Goal: Use online tool/utility: Utilize a website feature to perform a specific function

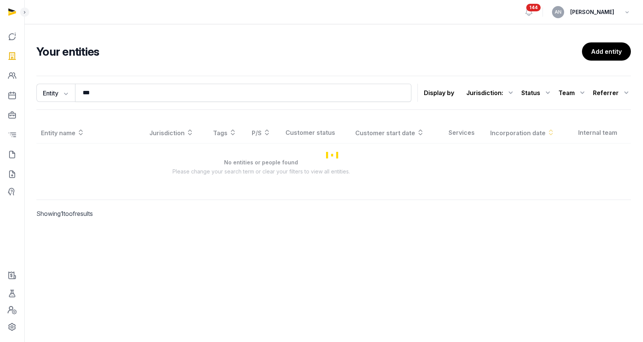
click at [135, 97] on input "***" at bounding box center [243, 93] width 336 height 18
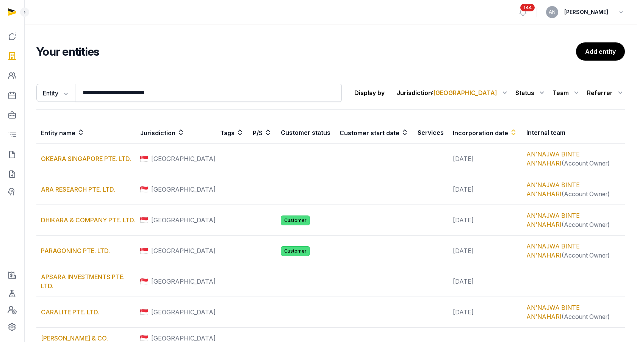
type input "**********"
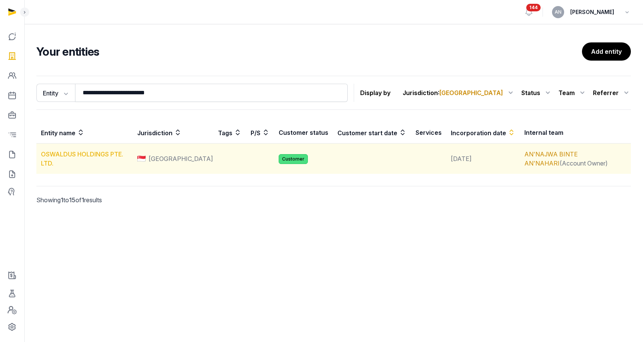
click at [77, 157] on link "OSWALDUS HOLDINGS PTE. LTD." at bounding box center [82, 158] width 82 height 17
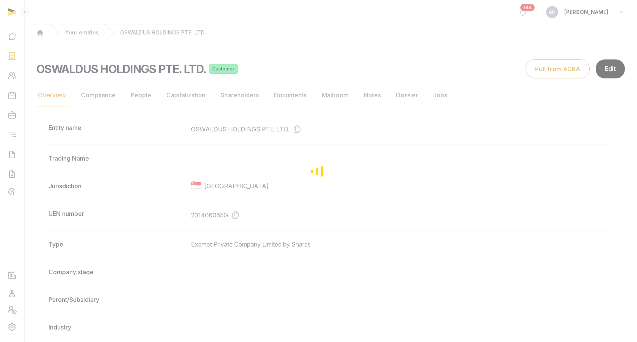
drag, startPoint x: 117, startPoint y: 93, endPoint x: 125, endPoint y: 93, distance: 8.0
click at [117, 93] on div "Loading" at bounding box center [318, 171] width 637 height 342
click at [147, 95] on div "Loading" at bounding box center [318, 171] width 637 height 342
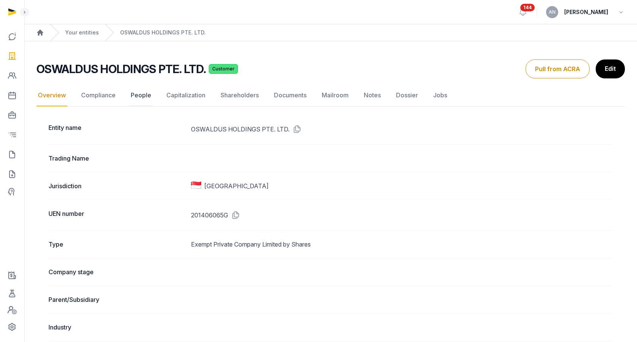
click at [132, 95] on link "People" at bounding box center [141, 96] width 24 height 22
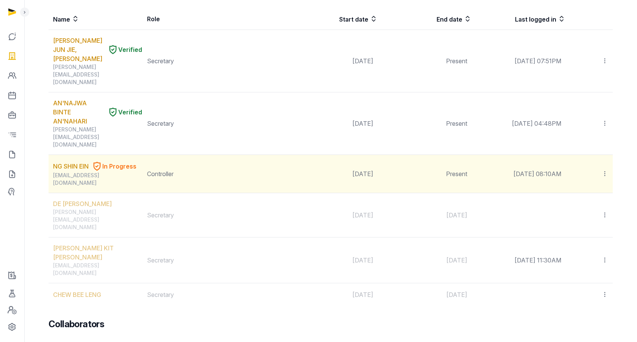
scroll to position [130, 0]
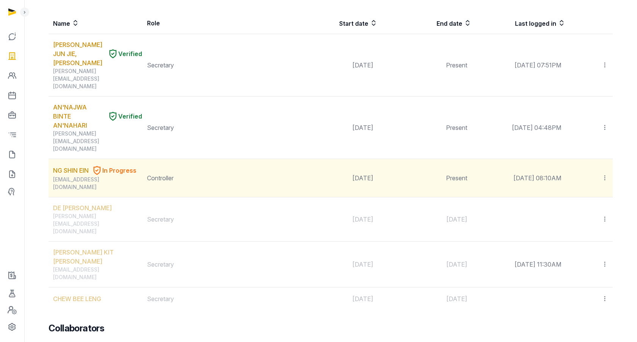
click at [62, 176] on div "001shin@gmail.com" at bounding box center [97, 183] width 89 height 15
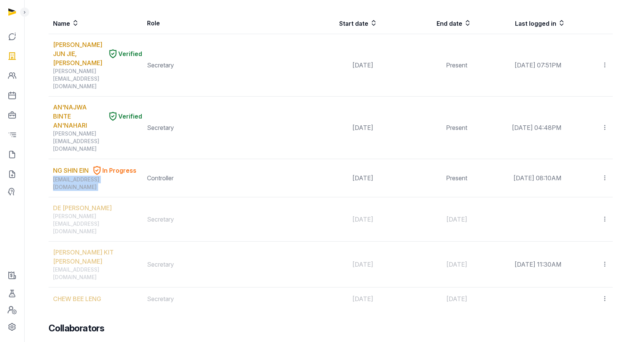
copy div "001shin@gmail.com"
click at [13, 153] on icon at bounding box center [12, 155] width 9 height 12
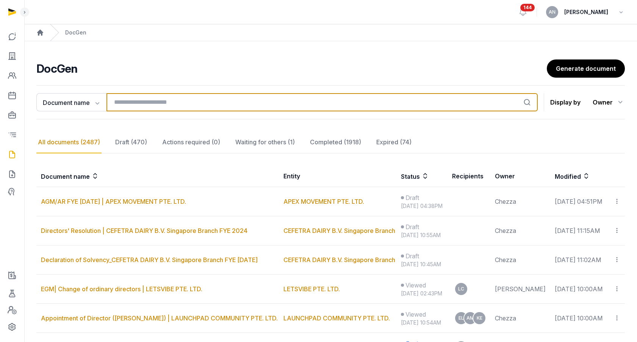
click at [128, 106] on input "search" at bounding box center [322, 102] width 431 height 18
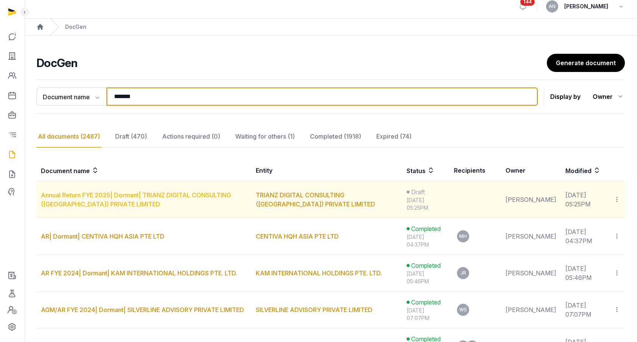
scroll to position [73, 0]
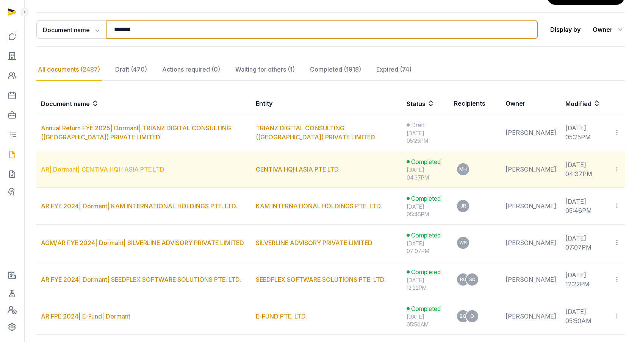
type input "*******"
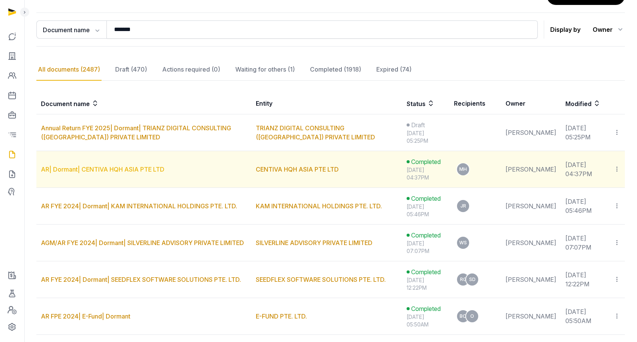
click at [100, 171] on link "AR| Dormant| CENTIVA HQH ASIA PTE LTD" at bounding box center [103, 170] width 124 height 8
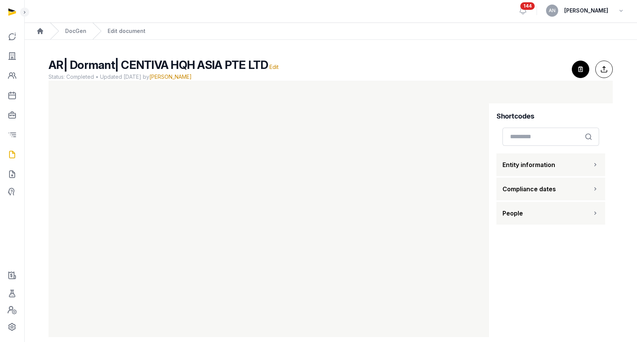
scroll to position [12, 0]
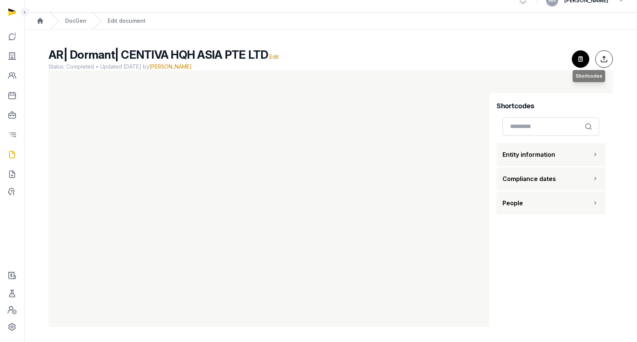
click at [578, 57] on icon "button" at bounding box center [580, 59] width 17 height 17
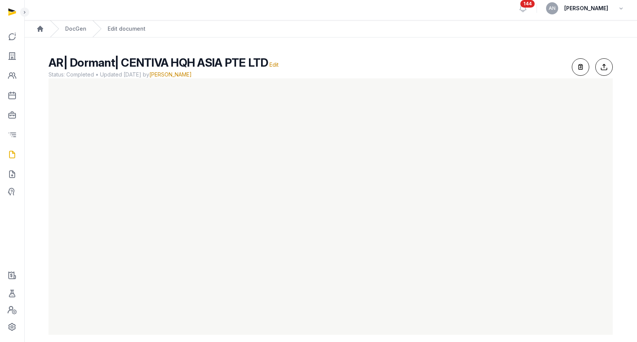
scroll to position [0, 0]
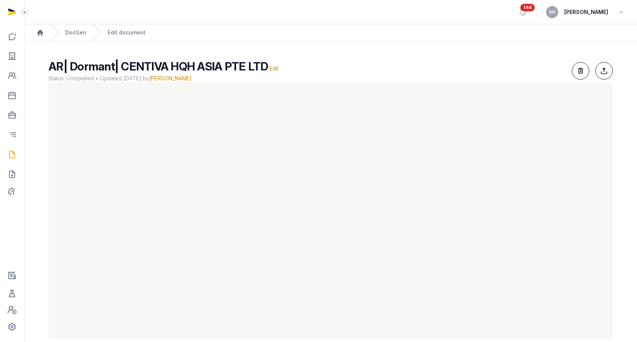
click at [71, 36] on div "DocGen" at bounding box center [68, 32] width 36 height 17
click at [71, 35] on link "DocGen" at bounding box center [75, 33] width 21 height 8
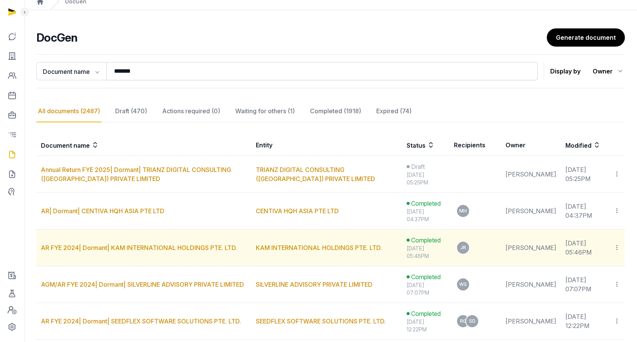
scroll to position [64, 0]
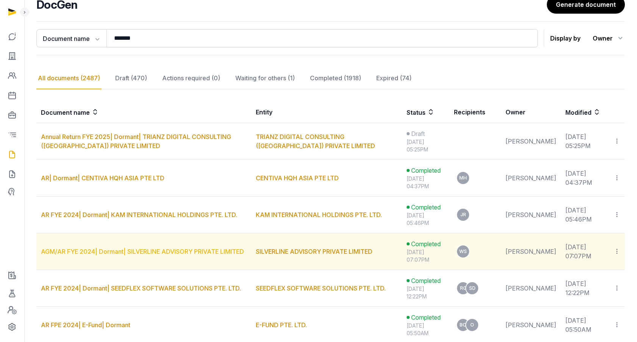
click at [145, 251] on link "AGM/AR FYE 2024| Dormant| SILVERLINE ADVISORY PRIVATE LIMITED" at bounding box center [142, 252] width 203 height 8
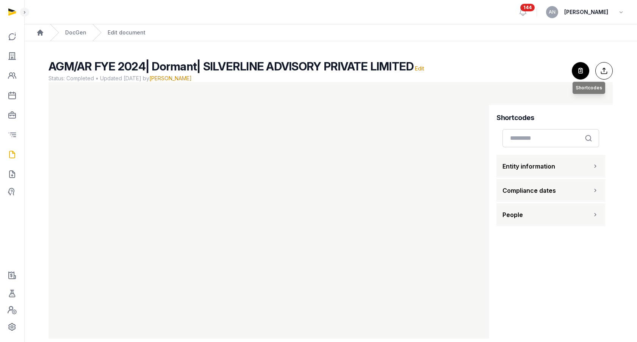
click at [577, 67] on icon "button" at bounding box center [580, 71] width 17 height 17
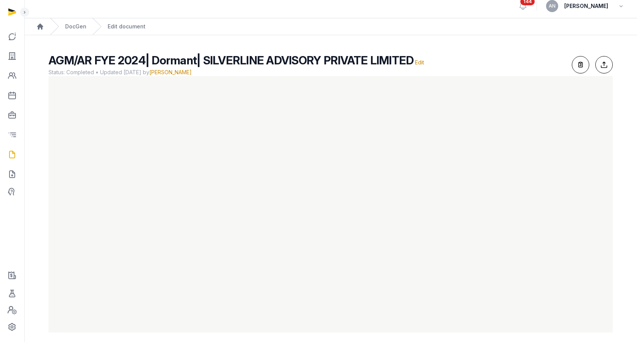
scroll to position [12, 0]
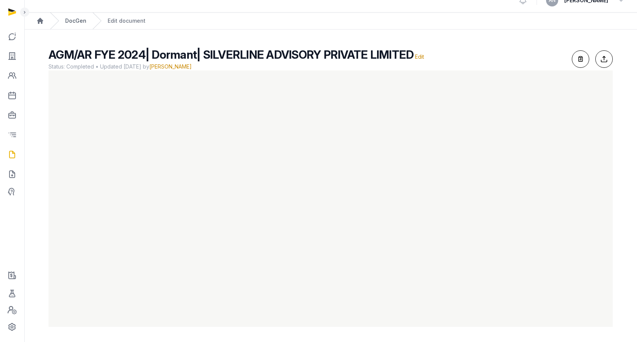
click at [71, 16] on div "DocGen" at bounding box center [68, 21] width 36 height 17
click at [72, 19] on link "DocGen" at bounding box center [75, 21] width 21 height 8
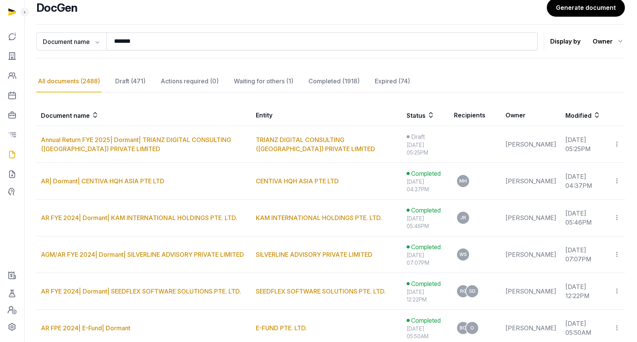
scroll to position [115, 0]
